Goal: Task Accomplishment & Management: Complete application form

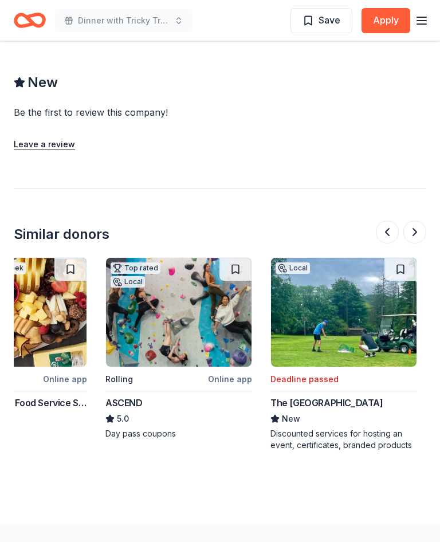
scroll to position [0, 73]
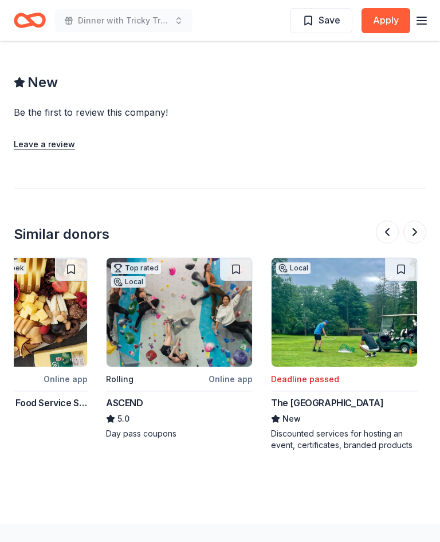
click at [186, 278] on img at bounding box center [178, 312] width 145 height 109
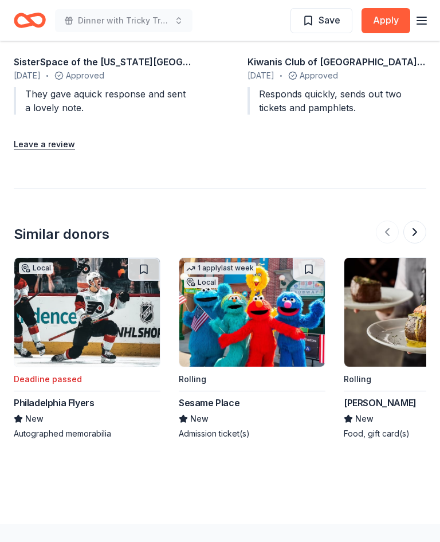
scroll to position [1372, 0]
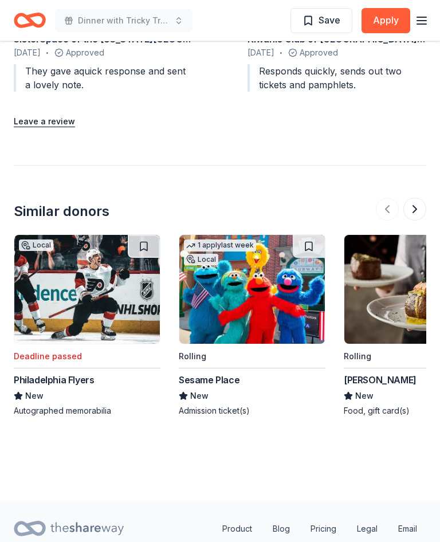
click at [255, 285] on img at bounding box center [251, 289] width 145 height 109
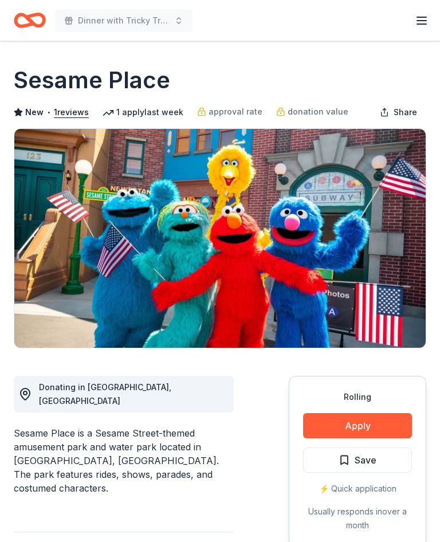
click at [187, 223] on img at bounding box center [219, 238] width 411 height 219
click at [363, 429] on button "Apply" at bounding box center [357, 425] width 109 height 25
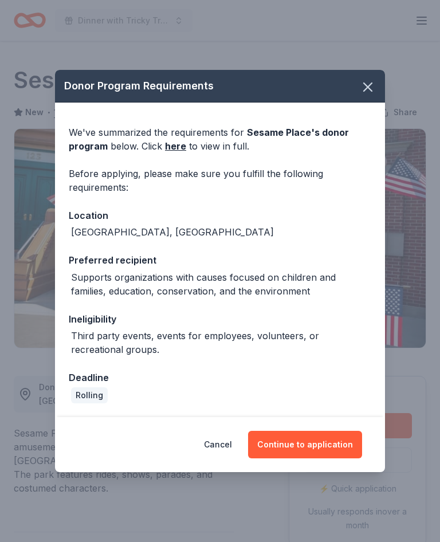
click at [317, 448] on button "Continue to application" at bounding box center [305, 444] width 114 height 27
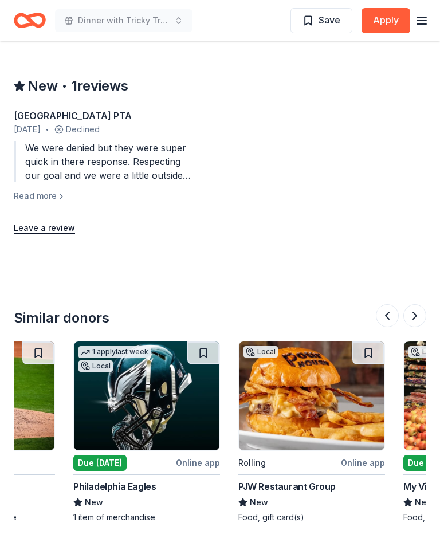
scroll to position [0, 601]
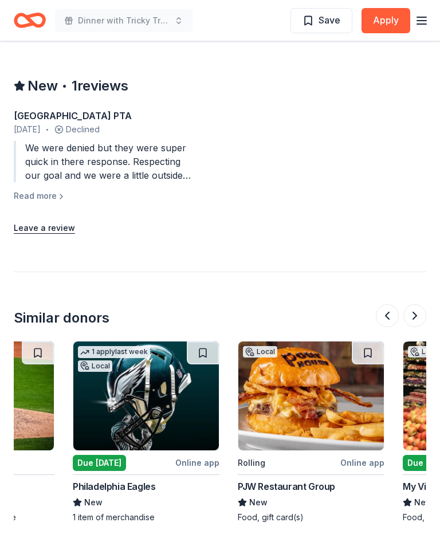
click at [132, 378] on img at bounding box center [145, 395] width 145 height 109
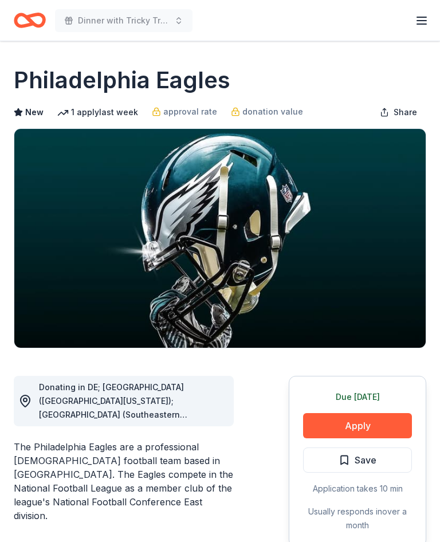
click at [368, 423] on button "Apply" at bounding box center [357, 425] width 109 height 25
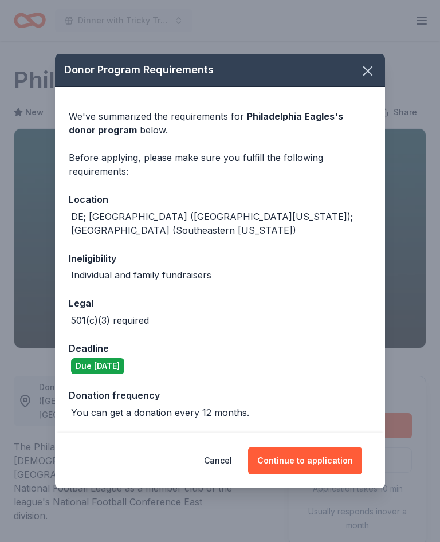
click at [316, 452] on button "Continue to application" at bounding box center [305, 460] width 114 height 27
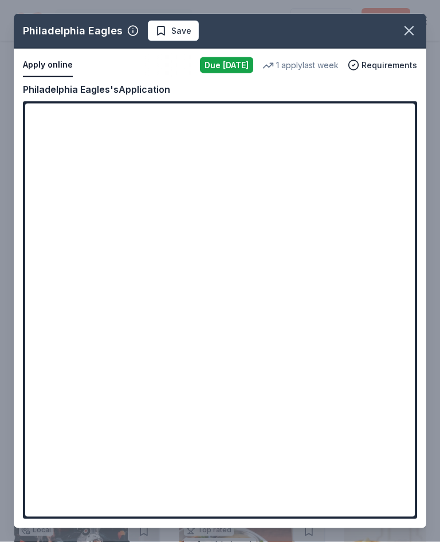
scroll to position [954, 0]
click at [412, 25] on icon "button" at bounding box center [409, 31] width 16 height 16
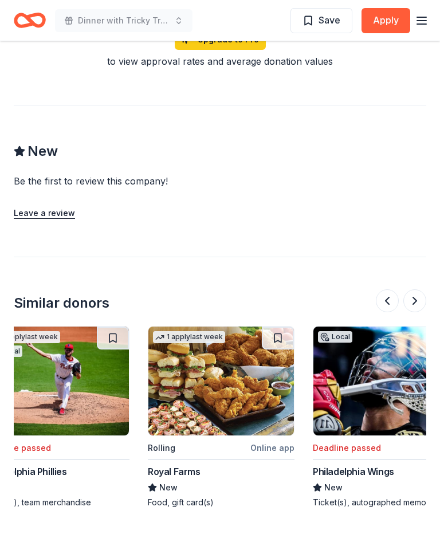
scroll to position [0, 1020]
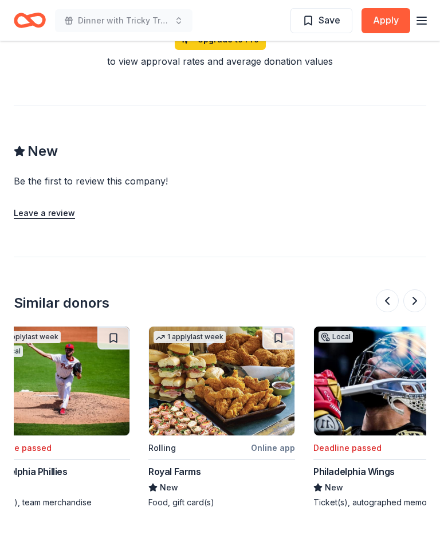
click at [220, 347] on img at bounding box center [221, 380] width 145 height 109
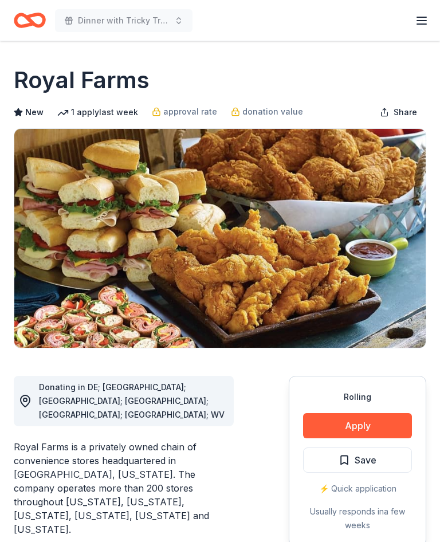
click at [364, 423] on button "Apply" at bounding box center [357, 425] width 109 height 25
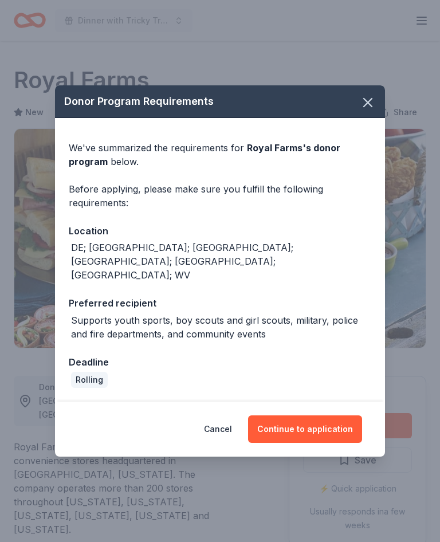
click at [317, 415] on button "Continue to application" at bounding box center [305, 428] width 114 height 27
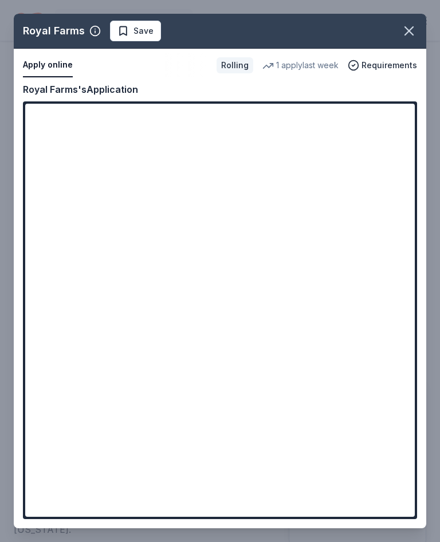
click at [409, 29] on icon "button" at bounding box center [409, 31] width 16 height 16
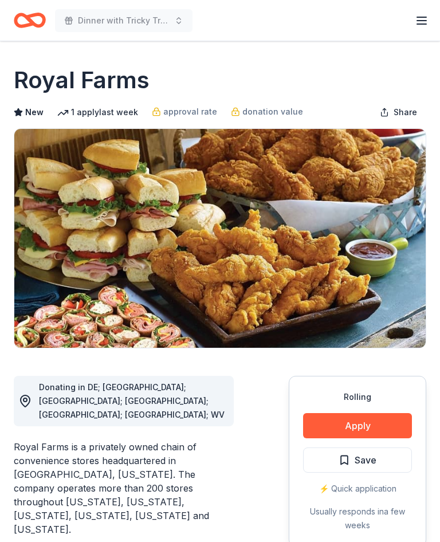
click at [360, 424] on button "Apply" at bounding box center [357, 425] width 109 height 25
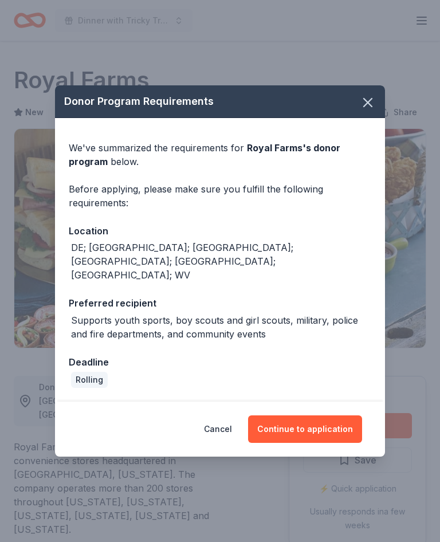
click at [315, 415] on button "Continue to application" at bounding box center [305, 428] width 114 height 27
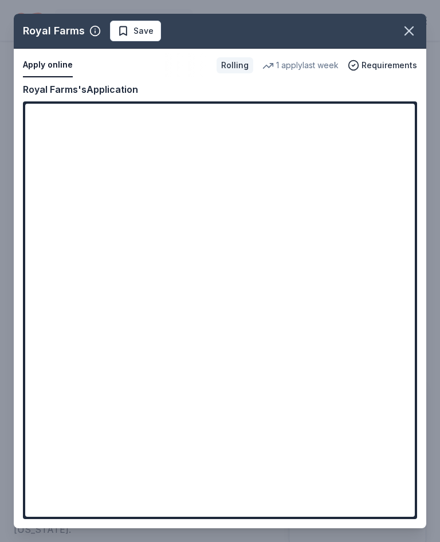
click at [407, 23] on icon "button" at bounding box center [409, 31] width 16 height 16
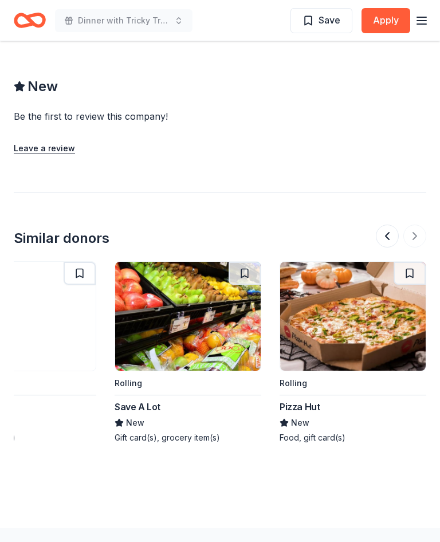
scroll to position [0, 1218]
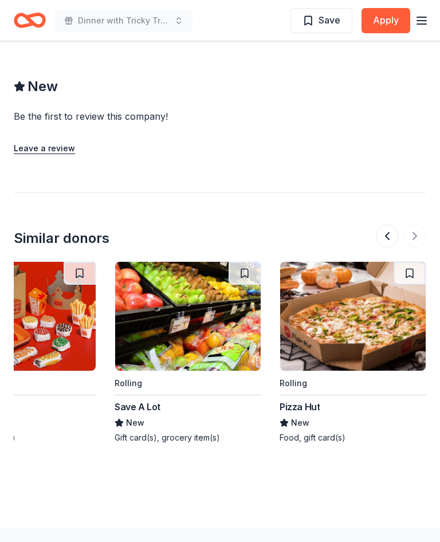
click at [364, 277] on img at bounding box center [352, 316] width 145 height 109
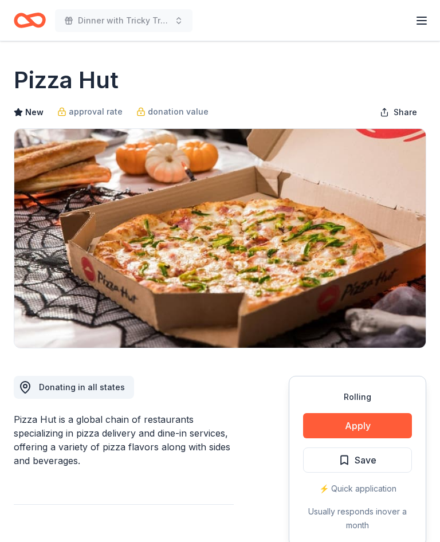
click at [364, 427] on button "Apply" at bounding box center [357, 425] width 109 height 25
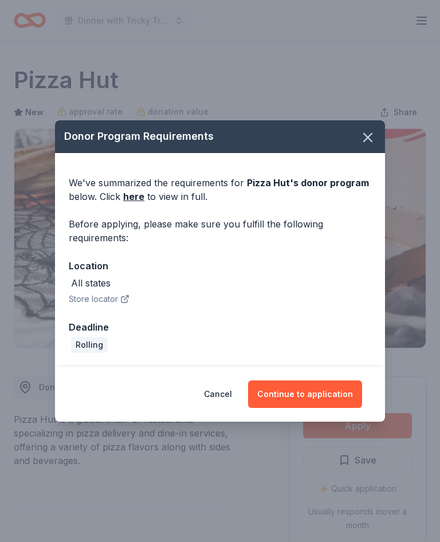
click at [316, 385] on button "Continue to application" at bounding box center [305, 393] width 114 height 27
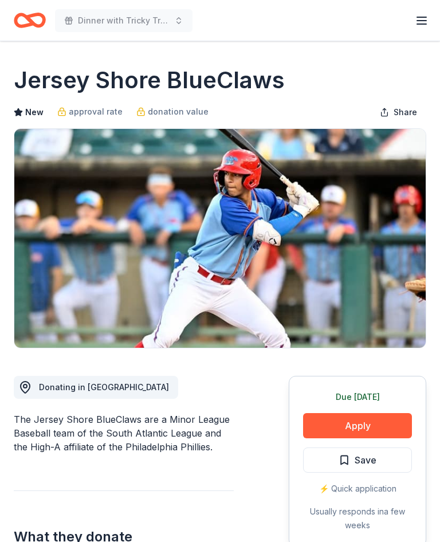
click at [367, 424] on button "Apply" at bounding box center [357, 425] width 109 height 25
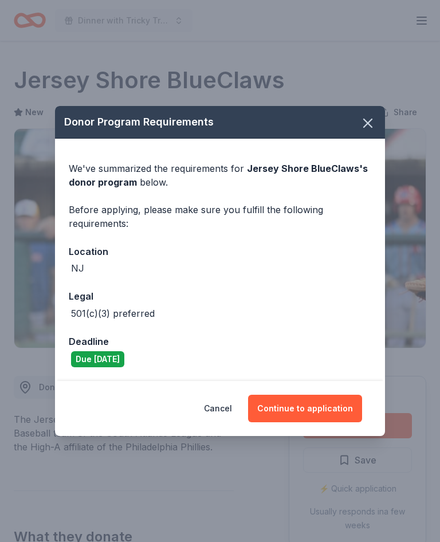
click at [320, 408] on button "Continue to application" at bounding box center [305, 407] width 114 height 27
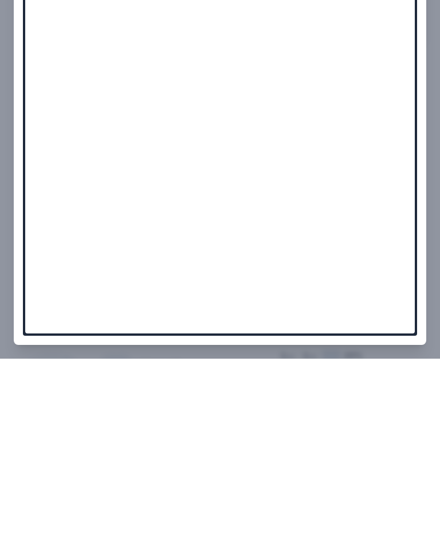
scroll to position [536, 0]
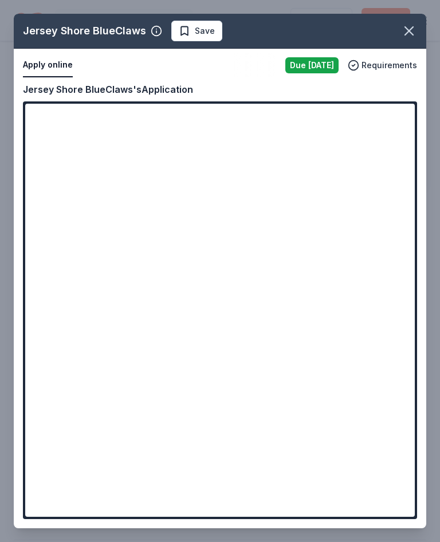
click at [419, 25] on button "button" at bounding box center [408, 30] width 25 height 25
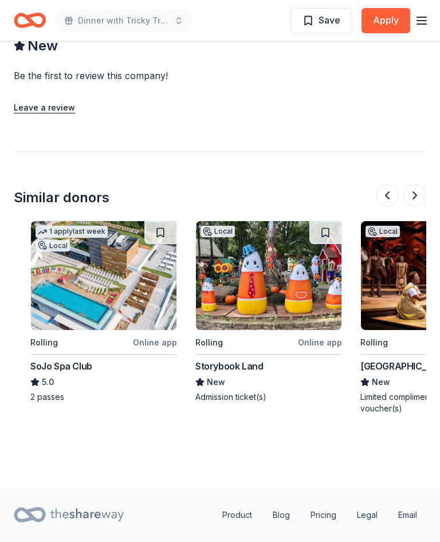
scroll to position [0, 149]
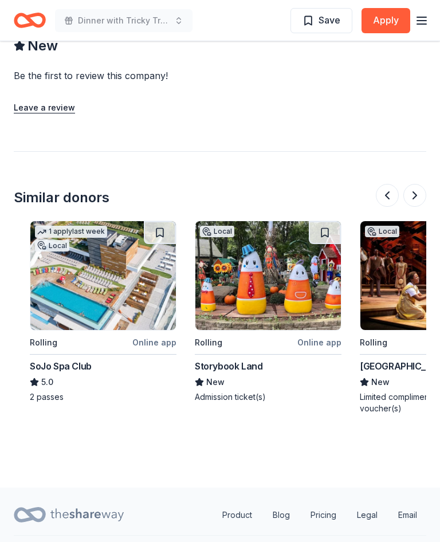
click at [281, 266] on img at bounding box center [267, 275] width 145 height 109
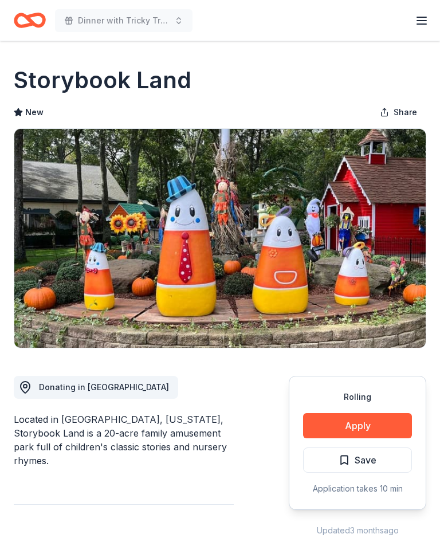
click at [368, 423] on button "Apply" at bounding box center [357, 425] width 109 height 25
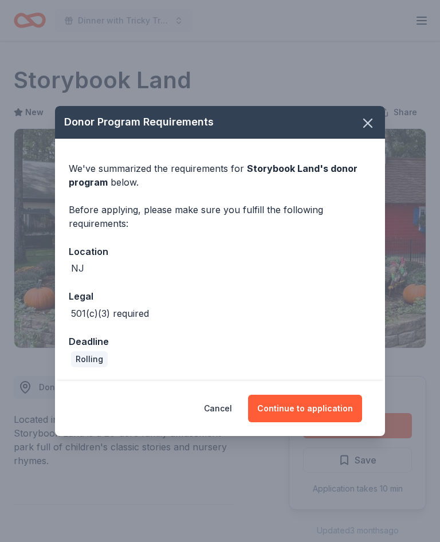
click at [315, 410] on button "Continue to application" at bounding box center [305, 407] width 114 height 27
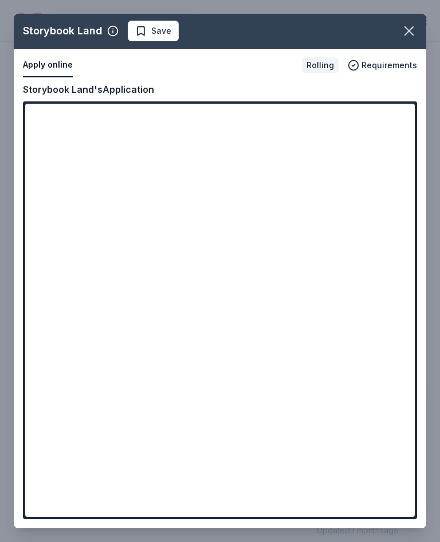
click at [416, 31] on icon "button" at bounding box center [409, 31] width 16 height 16
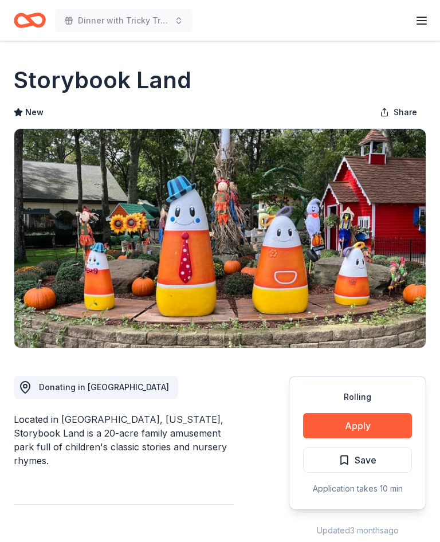
click at [368, 424] on button "Apply" at bounding box center [357, 425] width 109 height 25
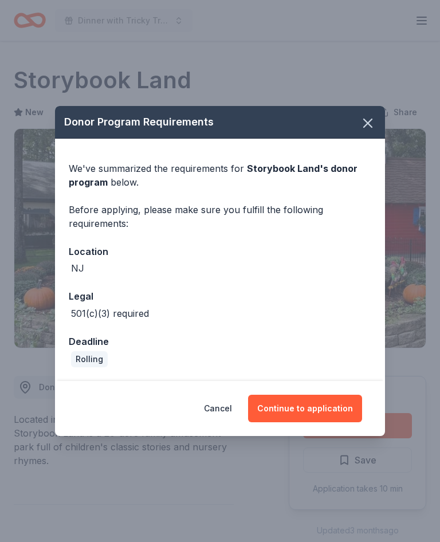
click at [318, 410] on button "Continue to application" at bounding box center [305, 407] width 114 height 27
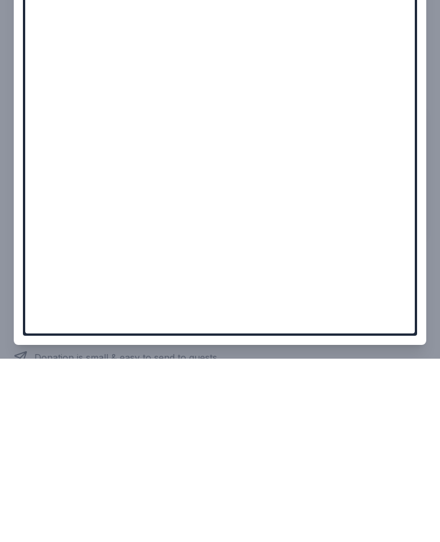
scroll to position [273, 0]
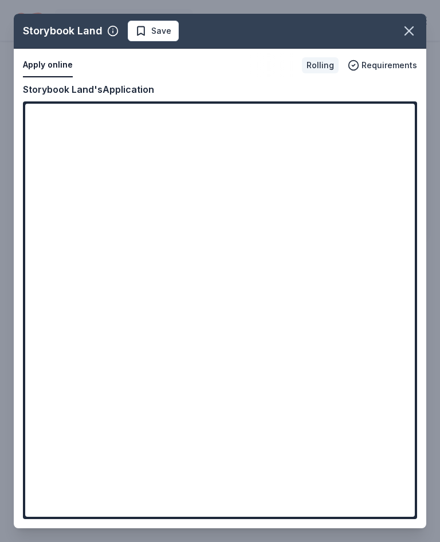
click at [370, 64] on span "Requirements" at bounding box center [389, 65] width 56 height 14
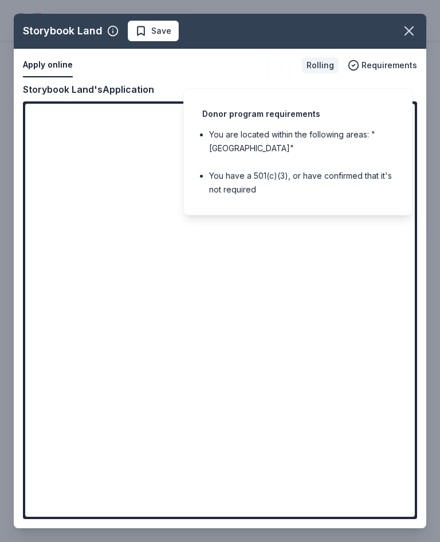
click at [393, 60] on span "Requirements" at bounding box center [389, 65] width 56 height 14
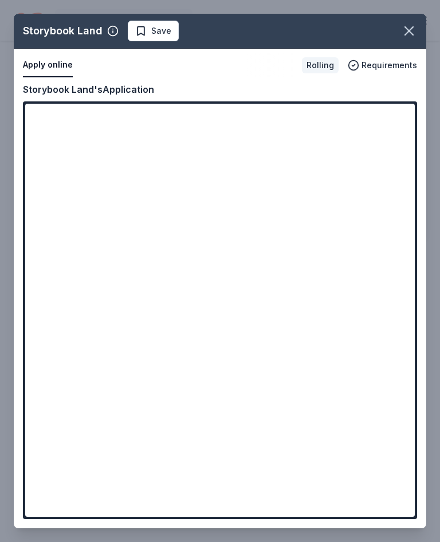
click at [330, 58] on div "Rolling" at bounding box center [320, 65] width 37 height 16
click at [420, 28] on button "button" at bounding box center [408, 30] width 25 height 25
